Goal: Entertainment & Leisure: Consume media (video, audio)

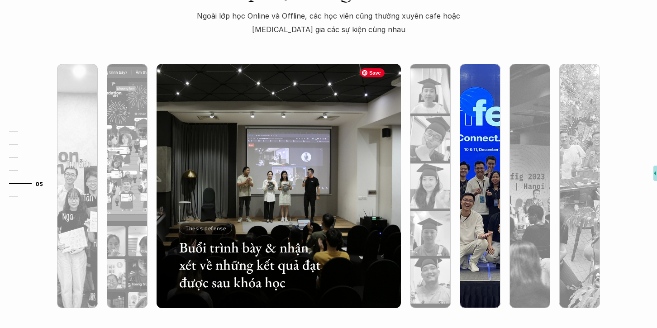
scroll to position [2814, 0]
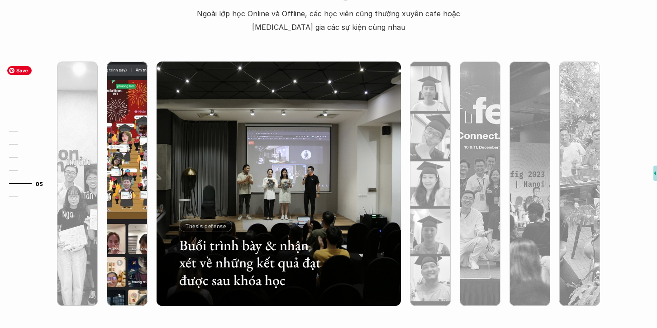
click at [142, 150] on img at bounding box center [127, 184] width 249 height 244
click at [129, 172] on div at bounding box center [127, 232] width 41 height 148
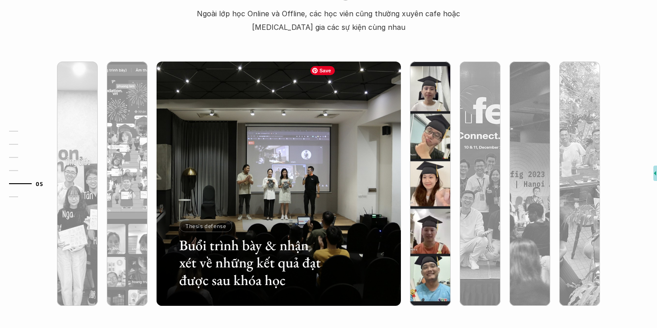
click at [440, 137] on img at bounding box center [430, 184] width 249 height 244
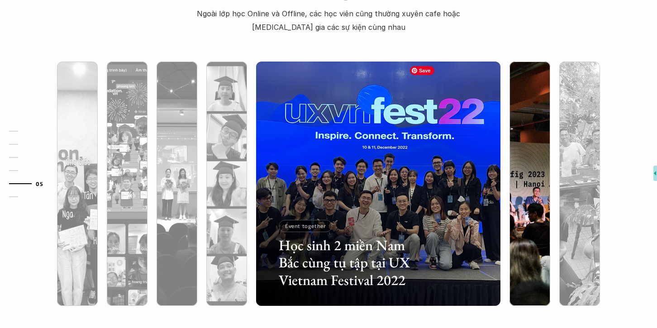
click at [519, 137] on img at bounding box center [530, 184] width 249 height 244
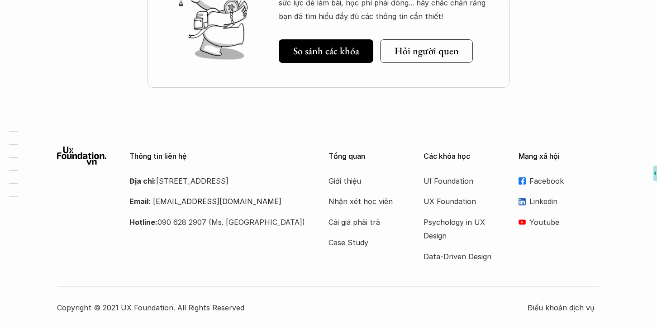
scroll to position [3251, 0]
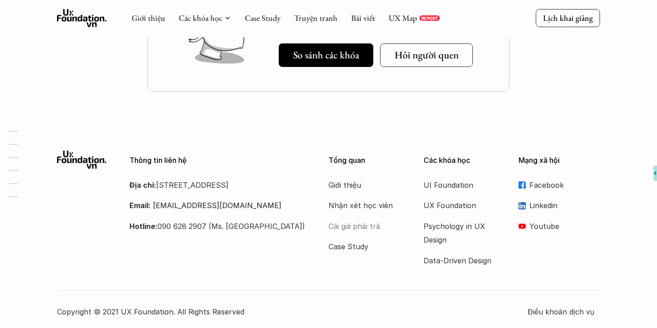
click at [369, 229] on p "Cái giá phải trả" at bounding box center [365, 227] width 72 height 14
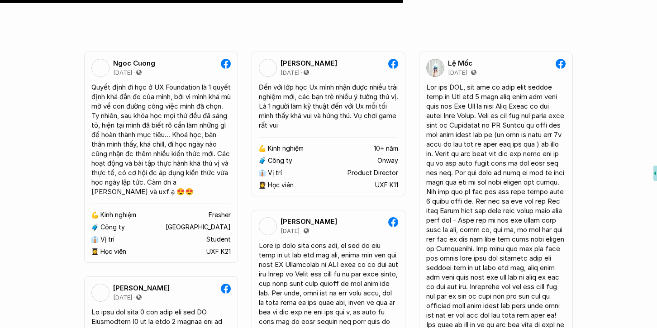
scroll to position [6407, 0]
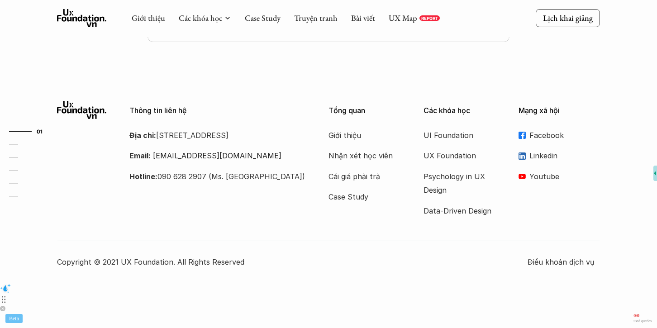
scroll to position [3251, 0]
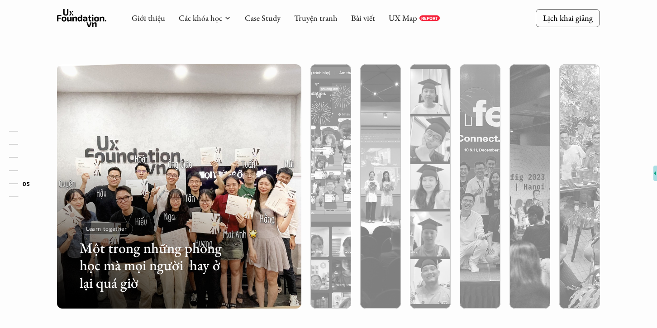
scroll to position [2810, 0]
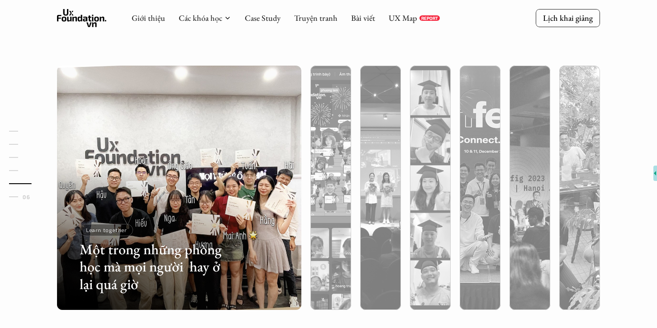
click at [80, 20] on icon at bounding box center [82, 18] width 50 height 18
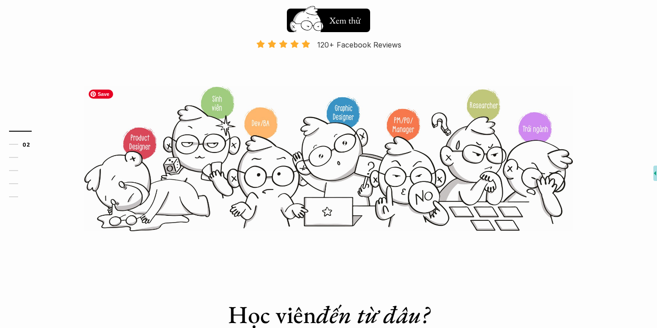
scroll to position [480, 0]
